Goal: Task Accomplishment & Management: Manage account settings

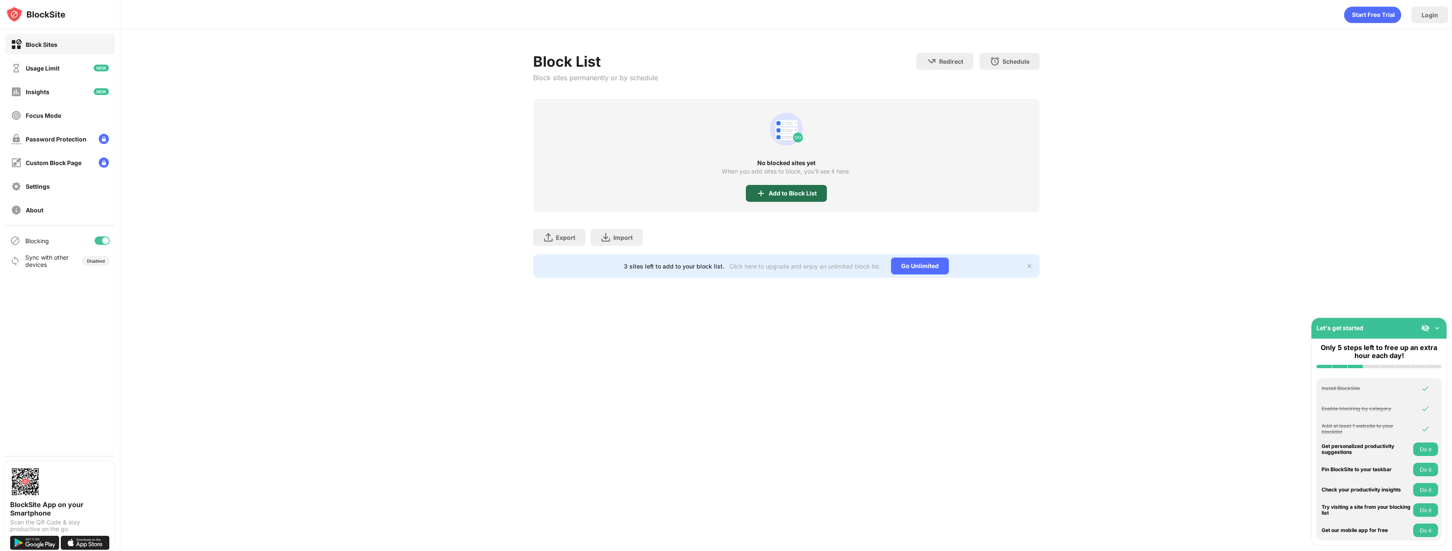
click at [808, 191] on div "Add to Block List" at bounding box center [793, 193] width 48 height 7
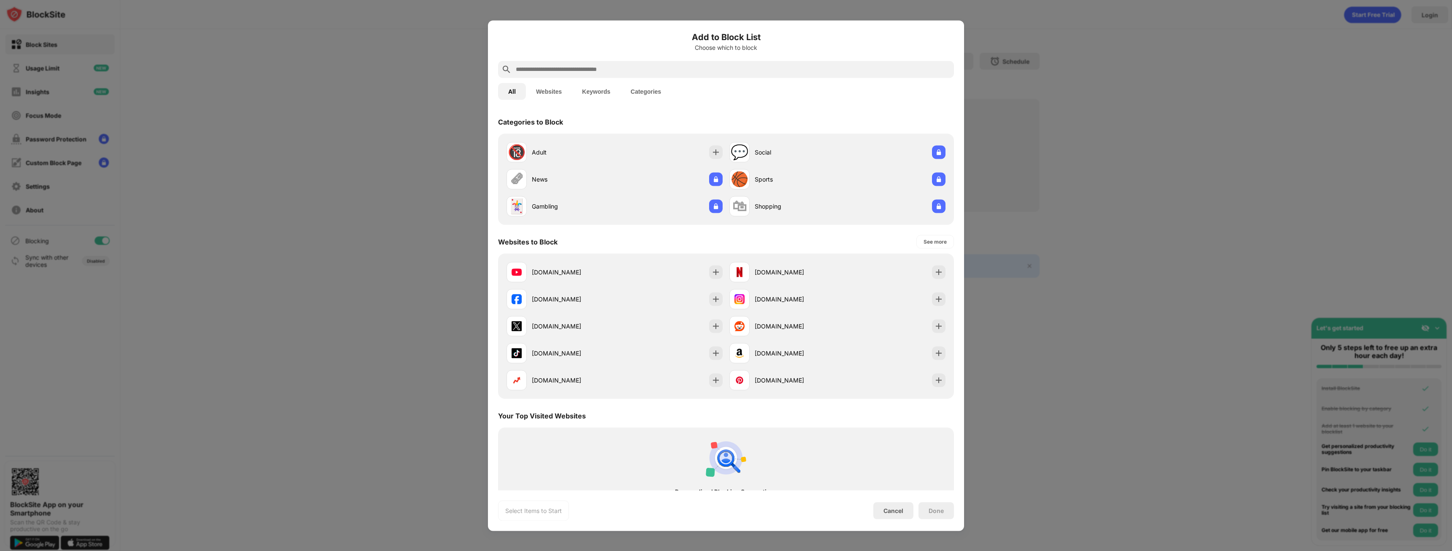
drag, startPoint x: 677, startPoint y: 156, endPoint x: 467, endPoint y: 117, distance: 213.9
click at [467, 551] on div "Add to Block List Choose which to block All Websites Keywords Categories Catego…" at bounding box center [726, 551] width 1452 height 0
click at [578, 64] on div at bounding box center [726, 69] width 456 height 17
click at [575, 73] on input "text" at bounding box center [733, 69] width 436 height 10
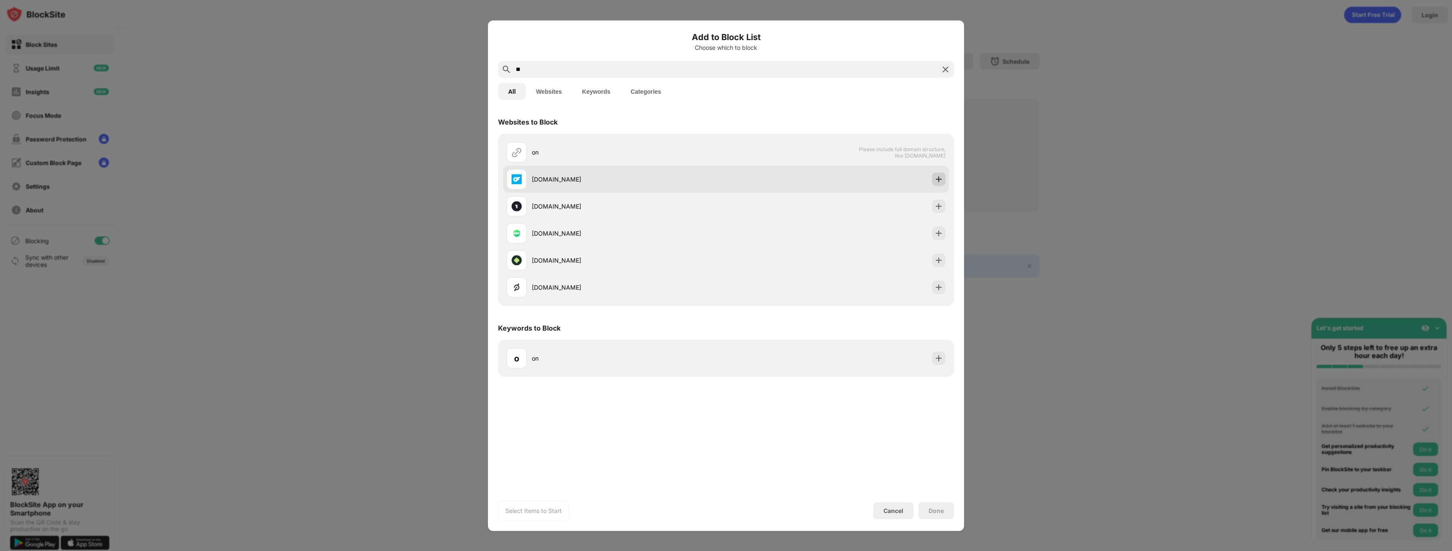
type input "**"
click at [945, 180] on div at bounding box center [939, 179] width 14 height 14
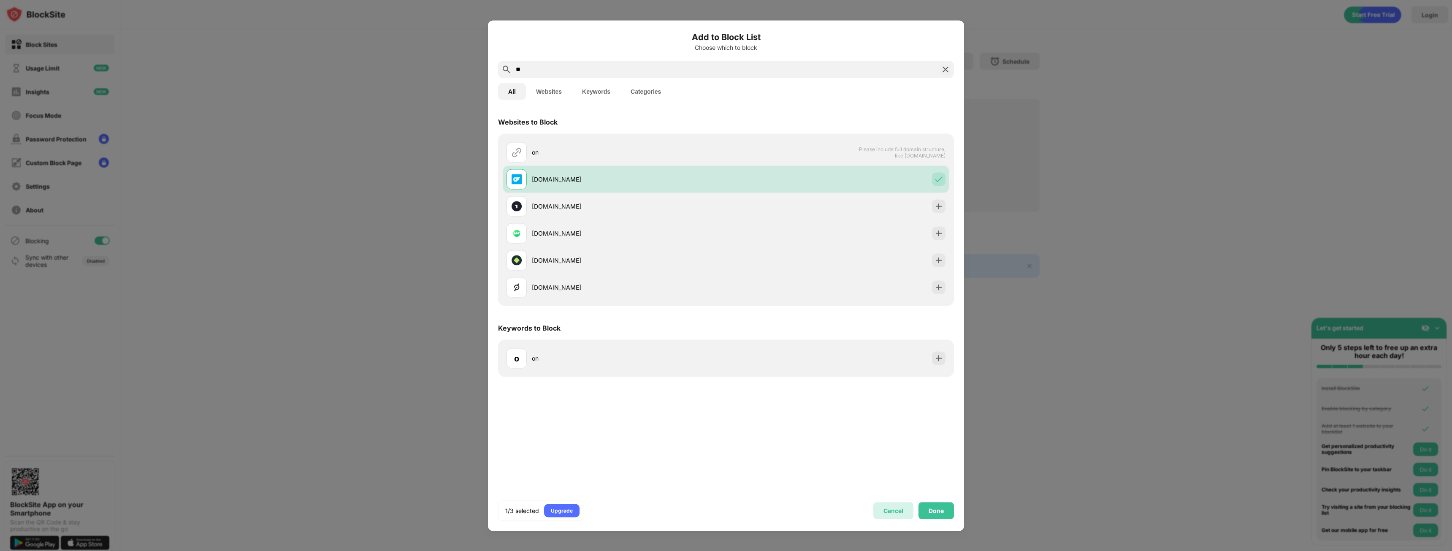
click at [896, 516] on div "Cancel" at bounding box center [893, 510] width 40 height 17
